Goal: Information Seeking & Learning: Compare options

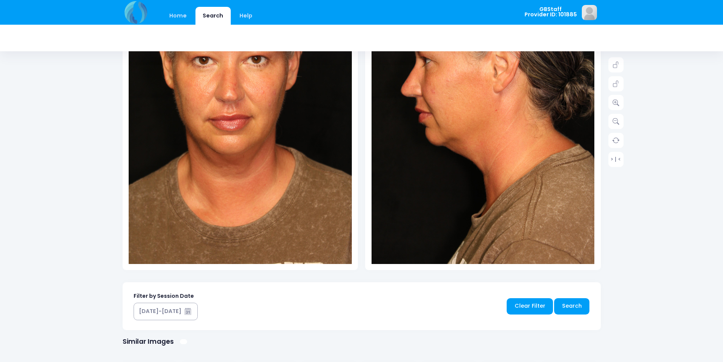
scroll to position [304, 0]
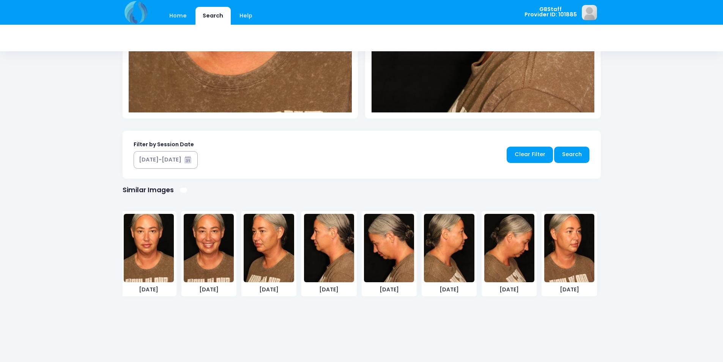
click at [155, 253] on img at bounding box center [149, 248] width 50 height 68
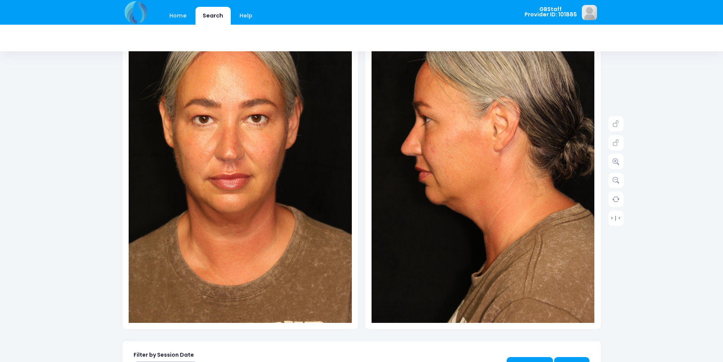
scroll to position [0, 0]
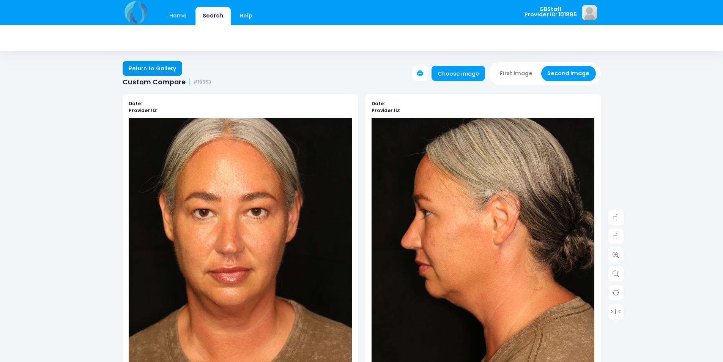
click at [158, 68] on link "Return to Gallery" at bounding box center [153, 68] width 60 height 15
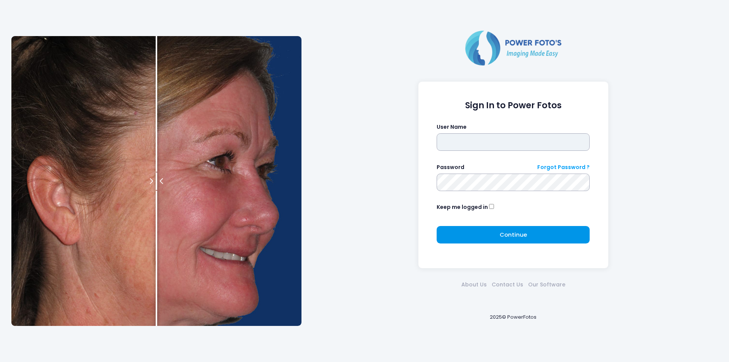
type input "*******"
click at [479, 229] on button "Continue Please wait..." at bounding box center [513, 234] width 153 height 17
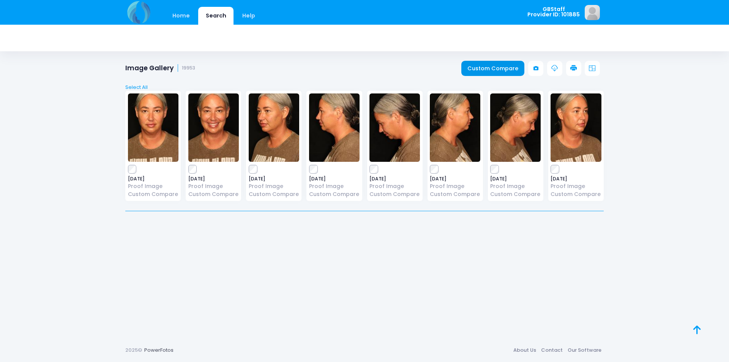
click at [502, 68] on link "Custom Compare" at bounding box center [492, 68] width 63 height 15
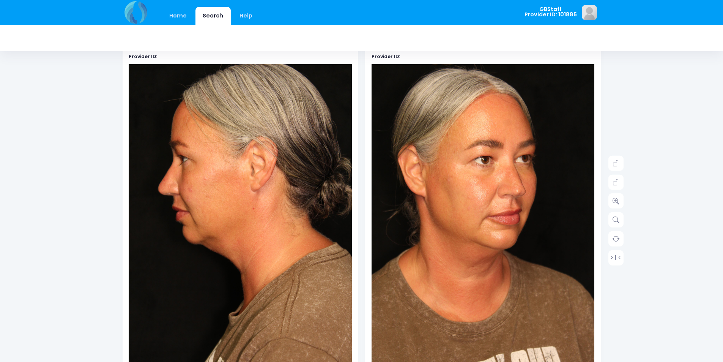
scroll to position [38, 0]
